Goal: Task Accomplishment & Management: Manage account settings

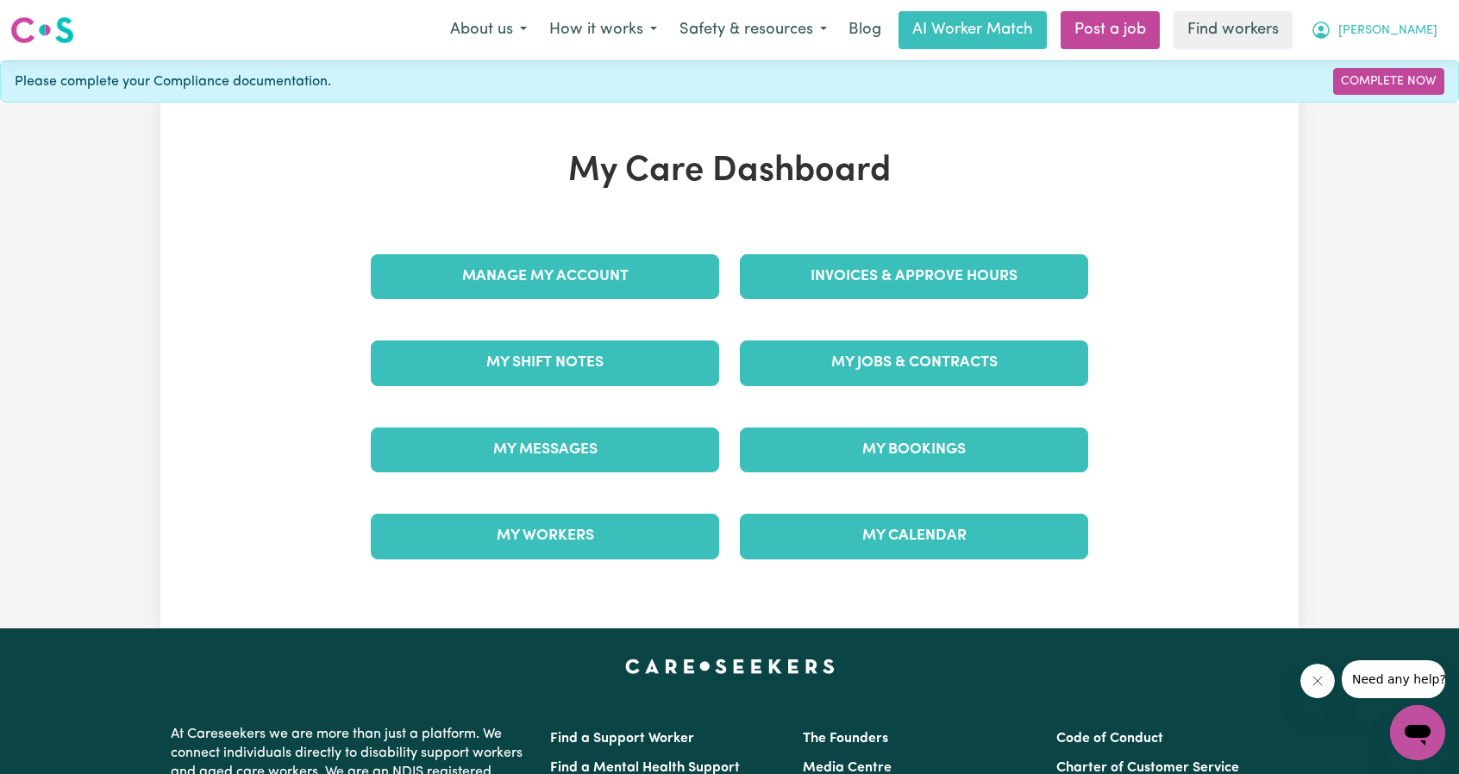
click at [1433, 28] on span "Robyn" at bounding box center [1387, 31] width 99 height 19
click at [1348, 108] on link "Logout" at bounding box center [1379, 99] width 136 height 33
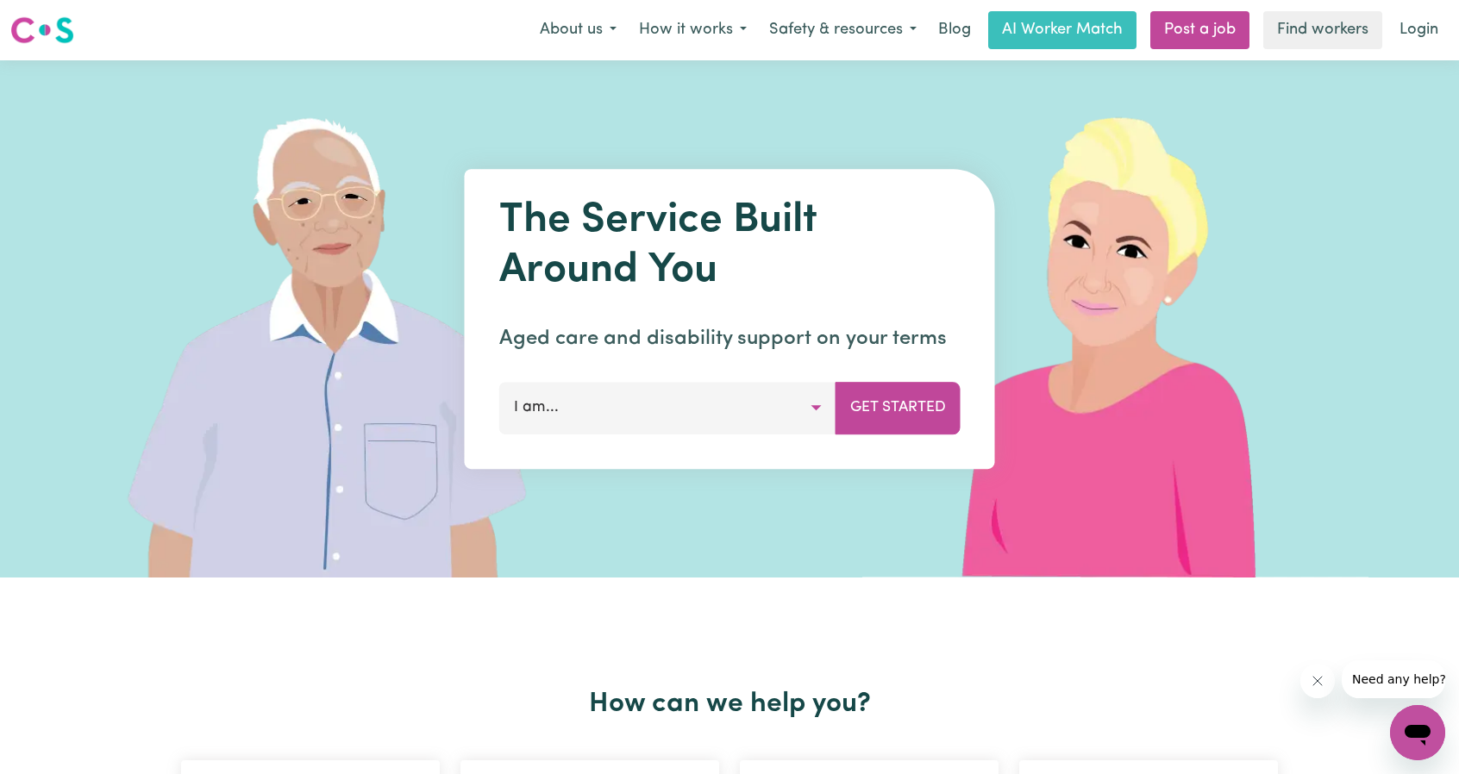
click at [1398, 49] on div "Menu About us How it works Safety & resources Blog AI Worker Match Post a job F…" at bounding box center [729, 30] width 1459 height 40
click at [1423, 34] on link "Login" at bounding box center [1418, 30] width 59 height 38
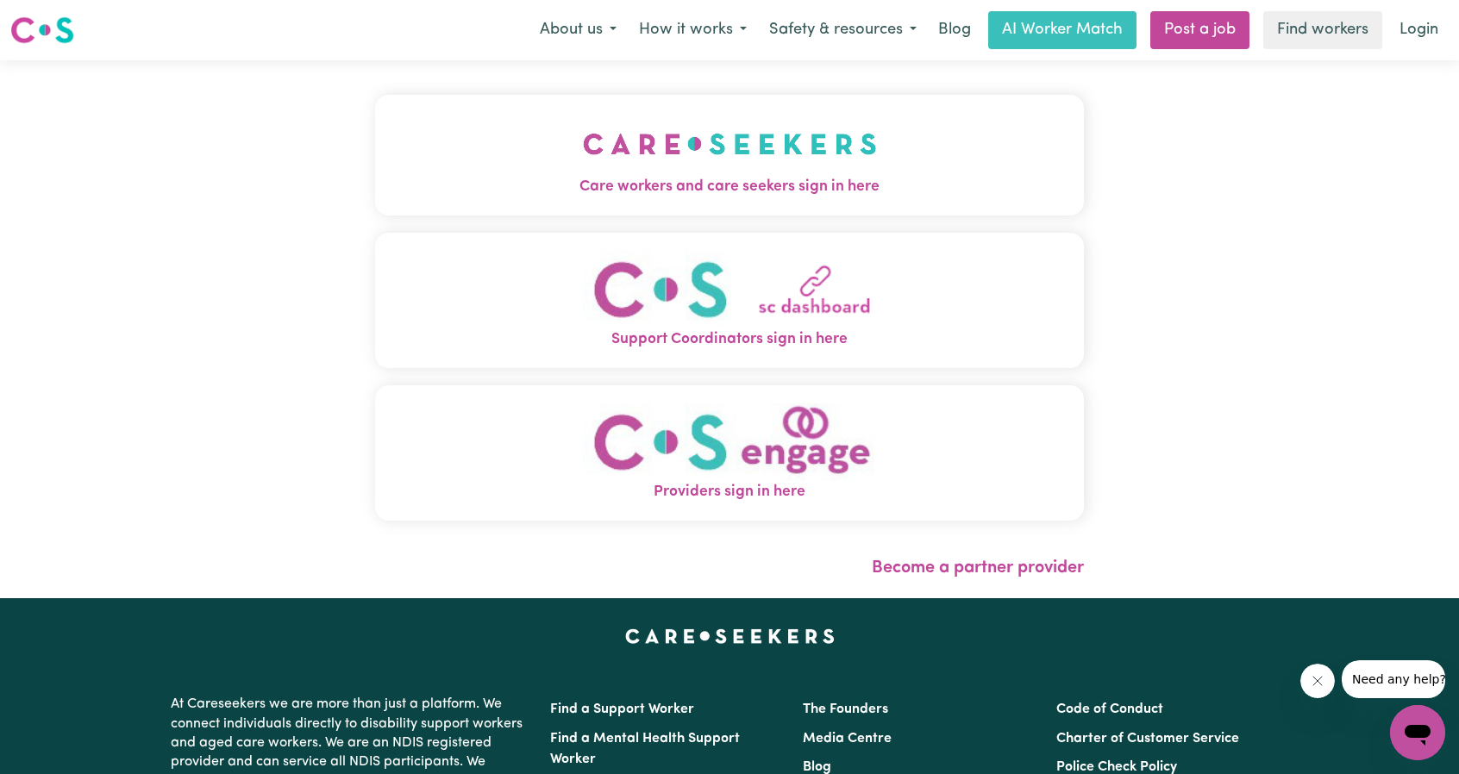
click at [776, 176] on span "Care workers and care seekers sign in here" at bounding box center [729, 187] width 709 height 22
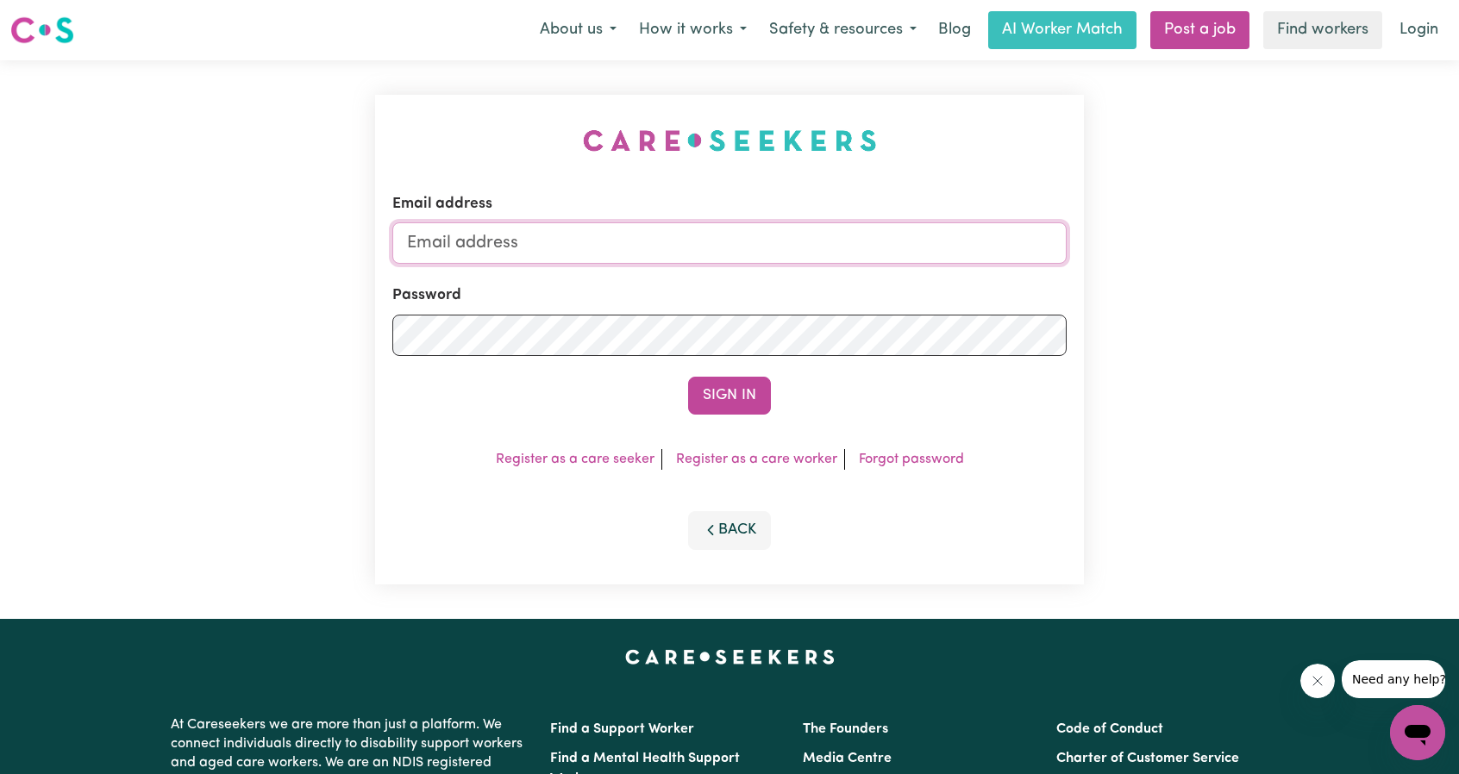
click at [750, 240] on input "Email address" at bounding box center [729, 242] width 674 height 41
drag, startPoint x: 491, startPoint y: 247, endPoint x: 757, endPoint y: 266, distance: 266.1
click at [757, 266] on form "Email address superuser~ethan@careseekers.com.au Password Sign In" at bounding box center [729, 304] width 674 height 222
type input "superuser~NoahSerrano@careseekers.com.au"
click at [722, 375] on form "Email address superuser~NoahSerrano@careseekers.com.au Password Sign In" at bounding box center [729, 304] width 674 height 222
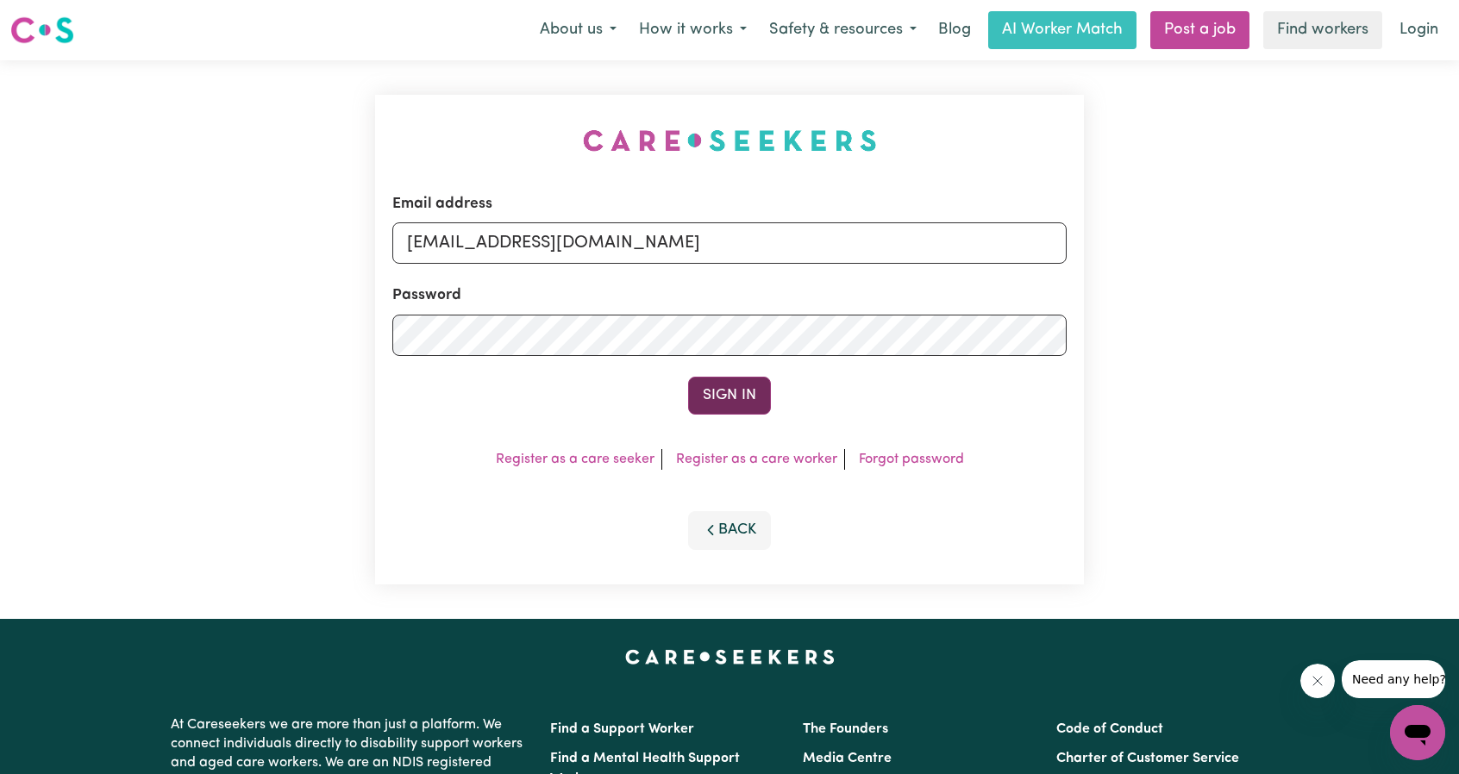
click at [731, 388] on button "Sign In" at bounding box center [729, 396] width 83 height 38
